Goal: Check status: Check status

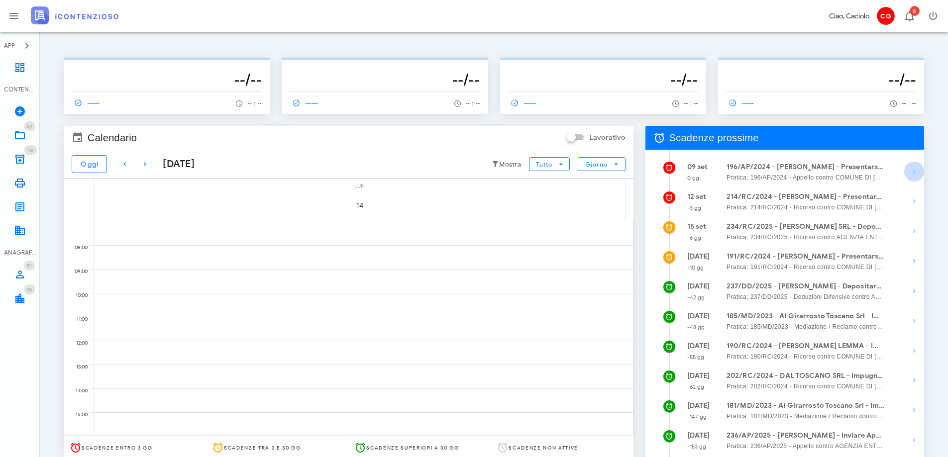
click at [910, 173] on icon "button" at bounding box center [914, 172] width 12 height 12
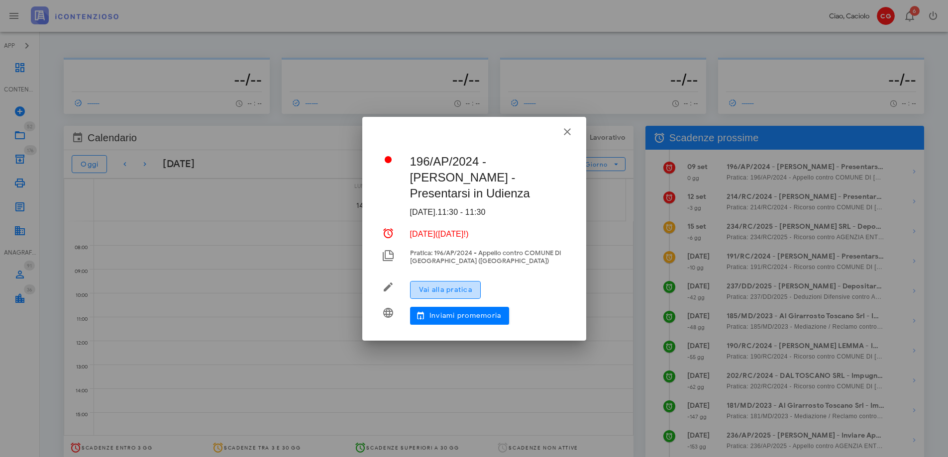
click at [471, 290] on span "Vai alla pratica" at bounding box center [445, 289] width 54 height 8
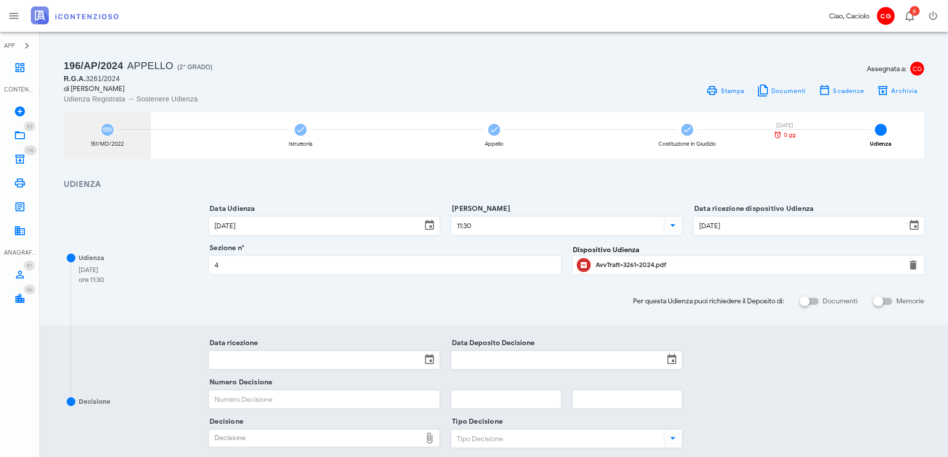
click at [119, 141] on div "151/MD/2022" at bounding box center [107, 143] width 33 height 5
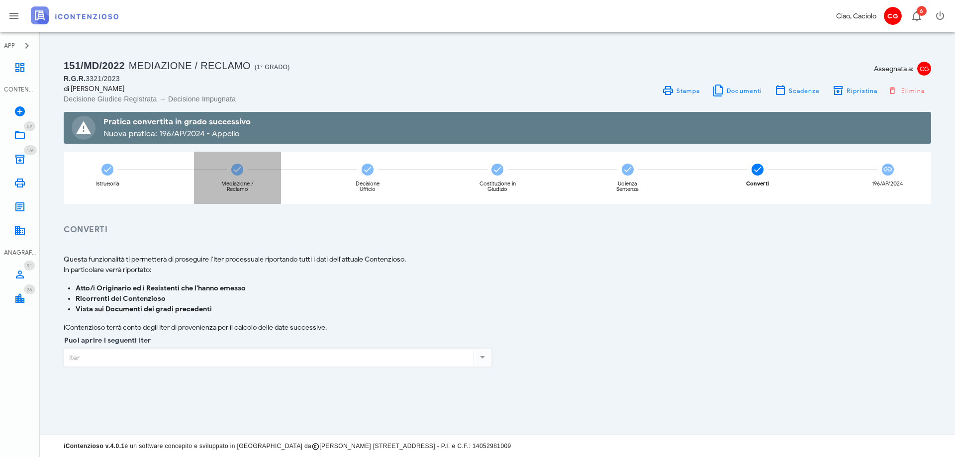
click at [228, 169] on div "Mediazione / Reclamo" at bounding box center [237, 178] width 87 height 52
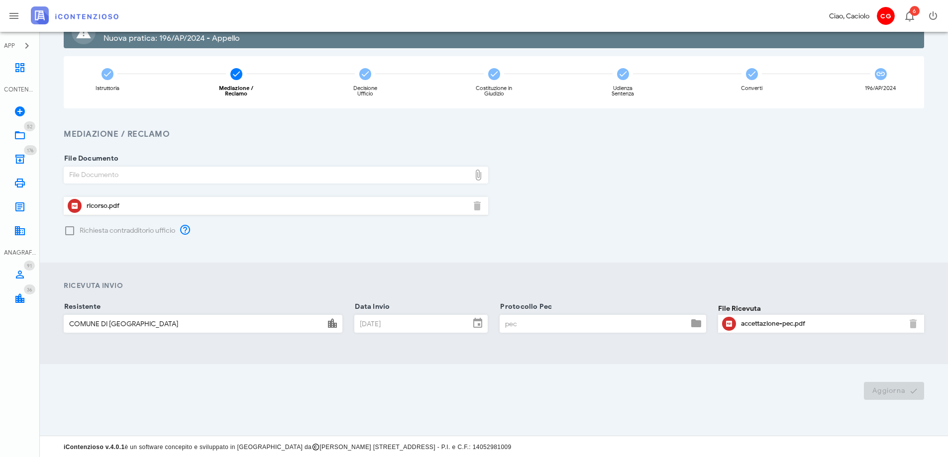
scroll to position [96, 0]
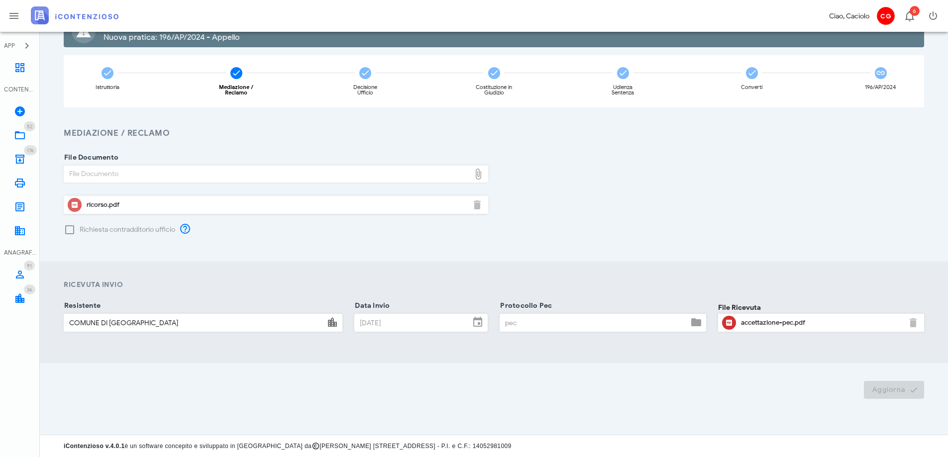
click at [77, 203] on icon "button" at bounding box center [75, 205] width 12 height 12
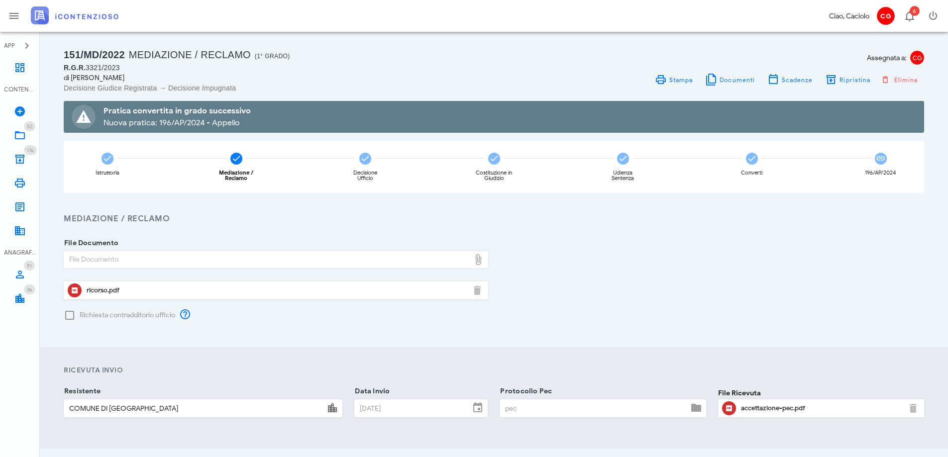
scroll to position [0, 0]
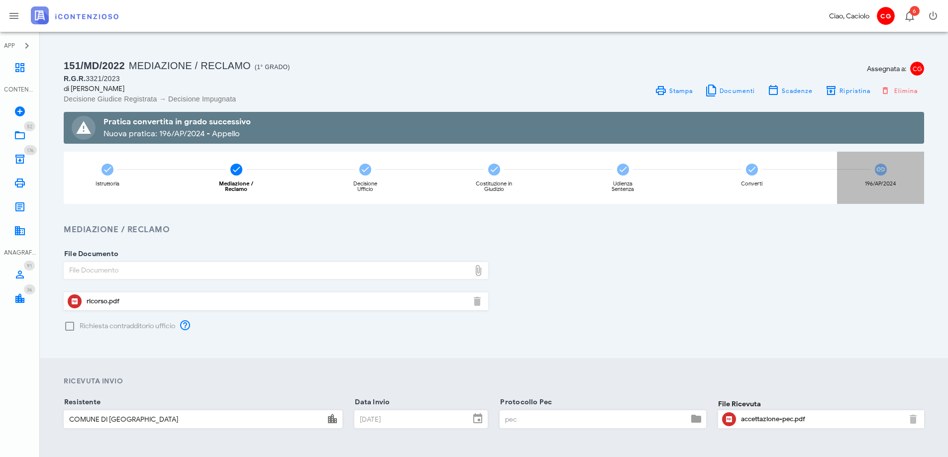
click at [879, 187] on div "196/AP/2024" at bounding box center [879, 183] width 31 height 5
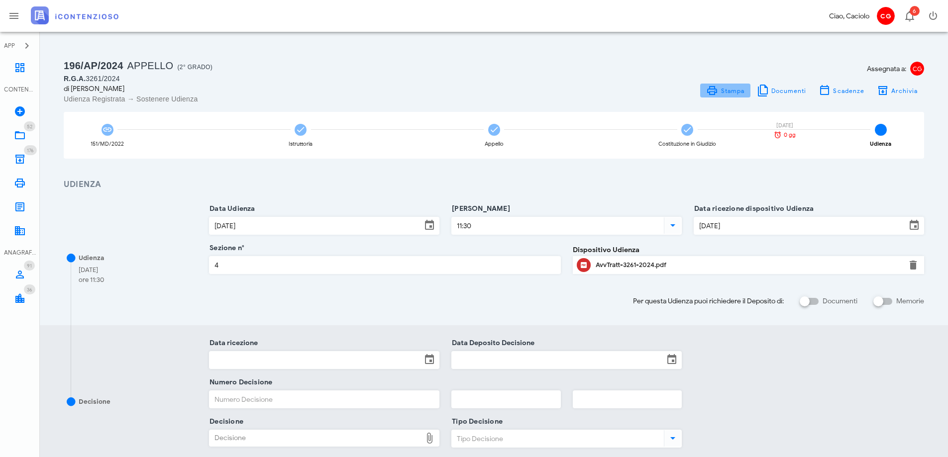
click at [740, 84] on link "Stampa" at bounding box center [725, 91] width 50 height 14
click at [504, 122] on div "Appello" at bounding box center [493, 135] width 87 height 47
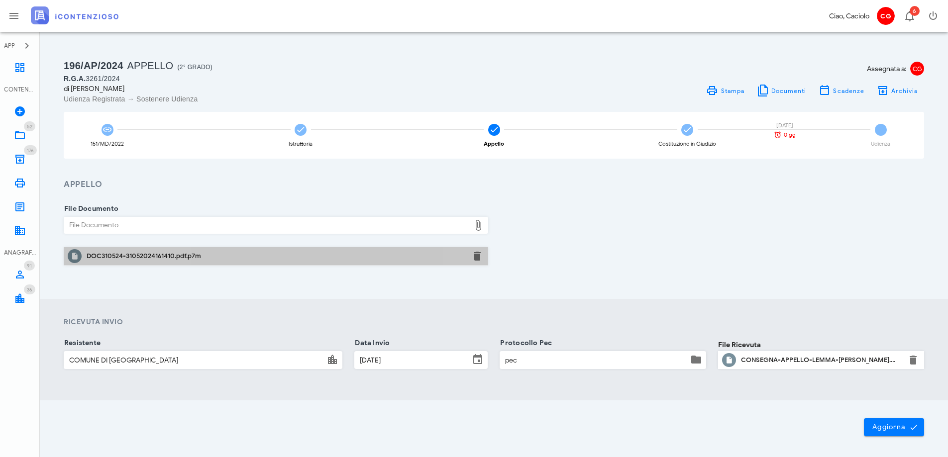
click at [406, 251] on div "DOC310524-31052024161410.pdf.p7m" at bounding box center [276, 256] width 379 height 16
